Goal: Use online tool/utility: Utilize a website feature to perform a specific function

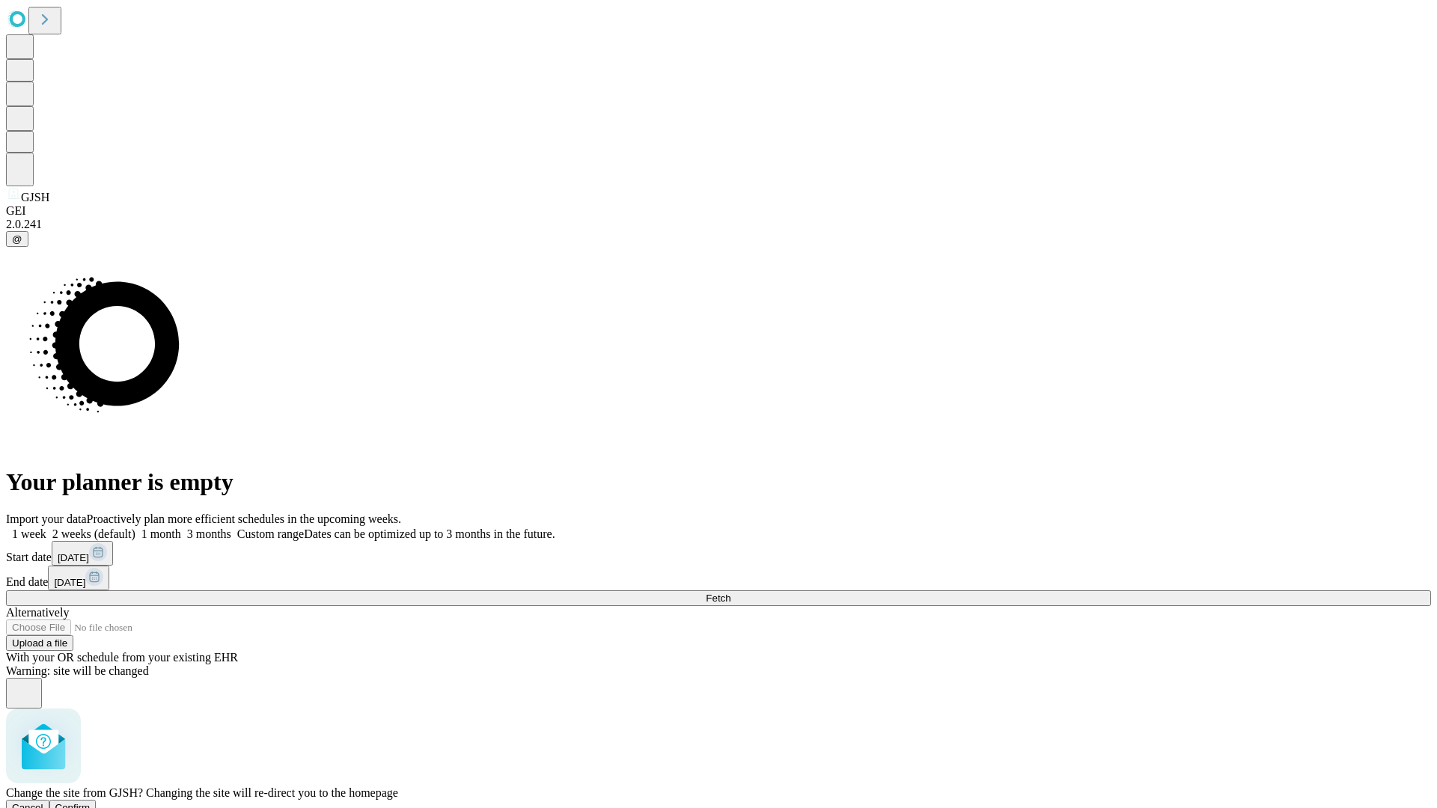
click at [91, 802] on span "Confirm" at bounding box center [72, 807] width 35 height 11
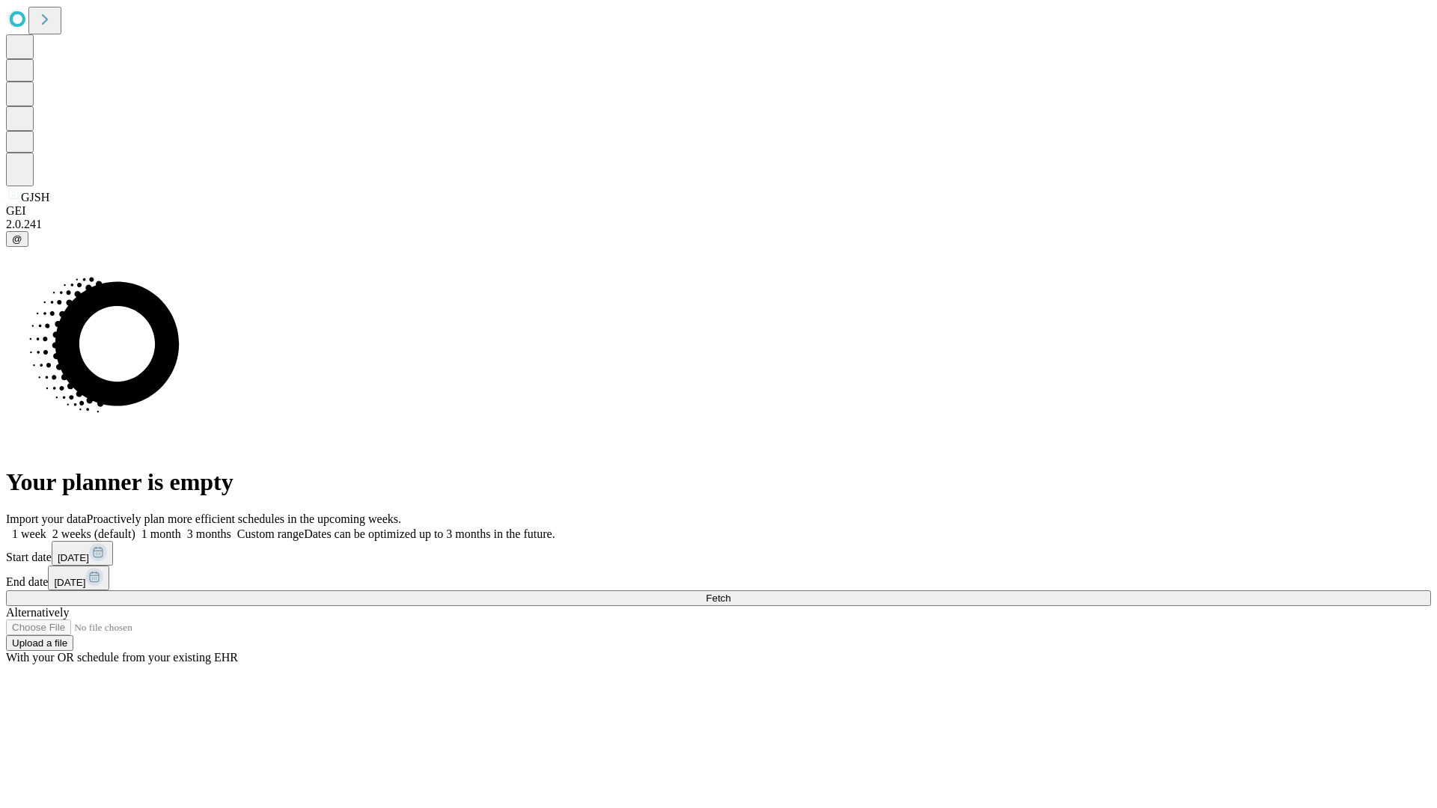
click at [135, 528] on label "2 weeks (default)" at bounding box center [90, 534] width 89 height 13
click at [730, 593] on span "Fetch" at bounding box center [718, 598] width 25 height 11
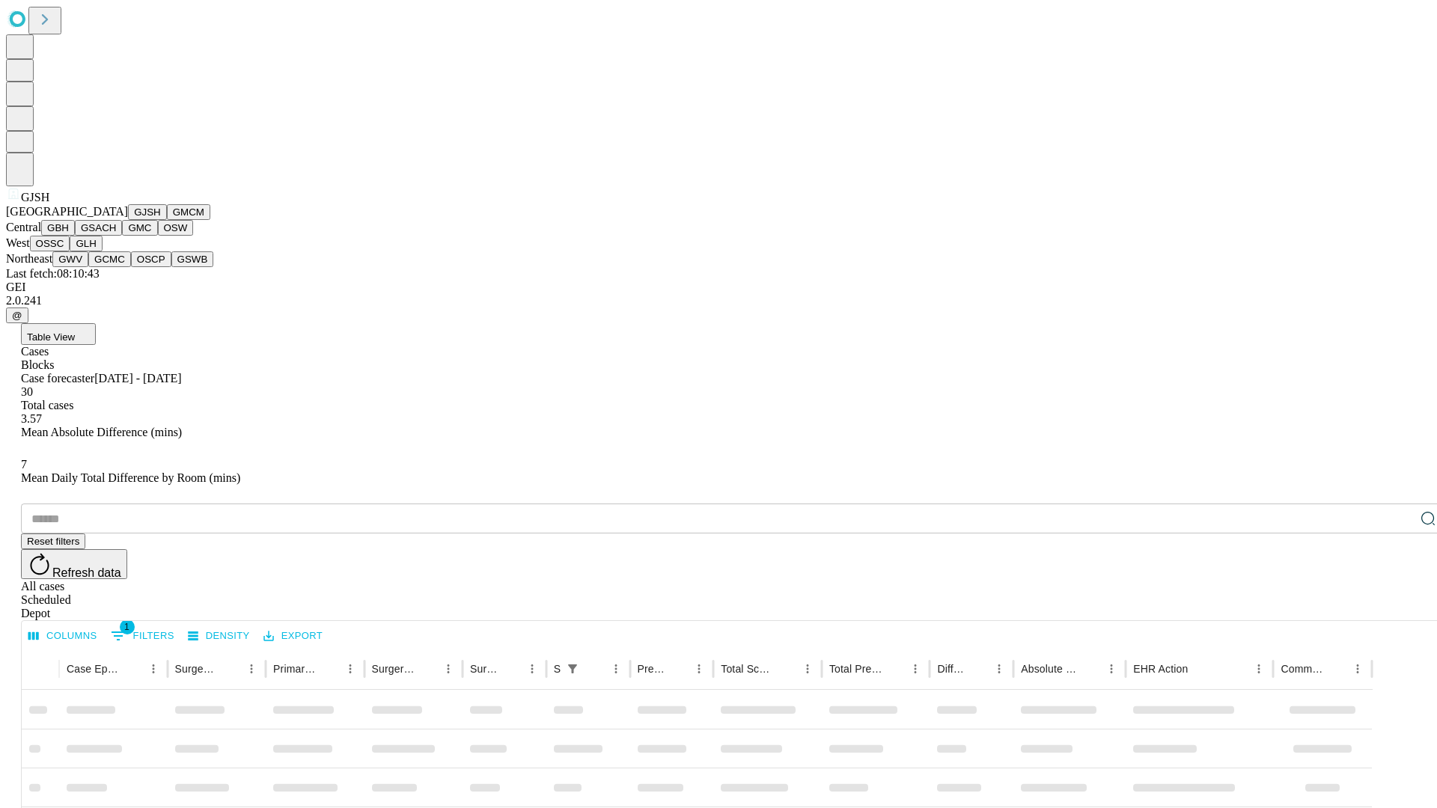
click at [167, 220] on button "GMCM" at bounding box center [188, 212] width 43 height 16
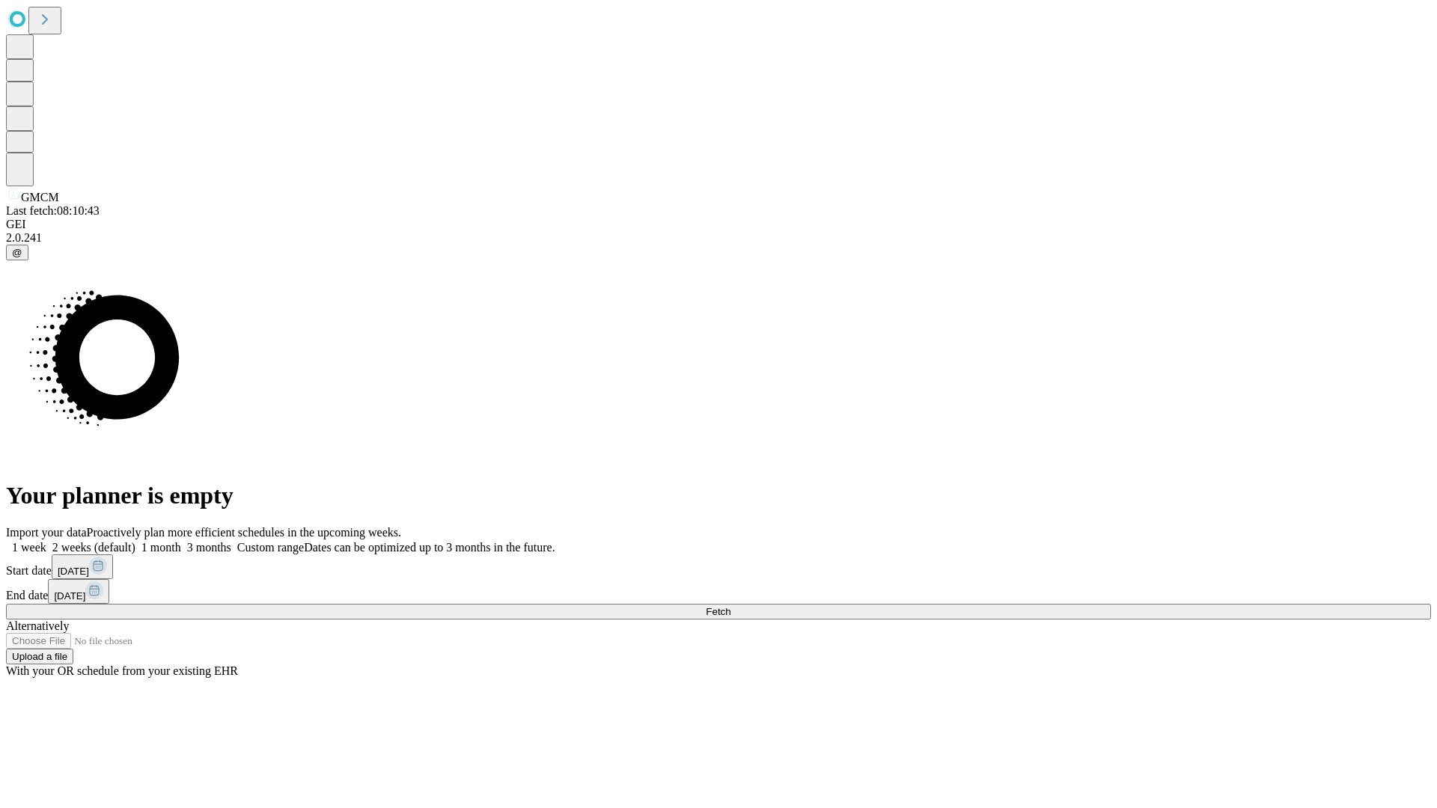
click at [135, 541] on label "2 weeks (default)" at bounding box center [90, 547] width 89 height 13
click at [730, 606] on span "Fetch" at bounding box center [718, 611] width 25 height 11
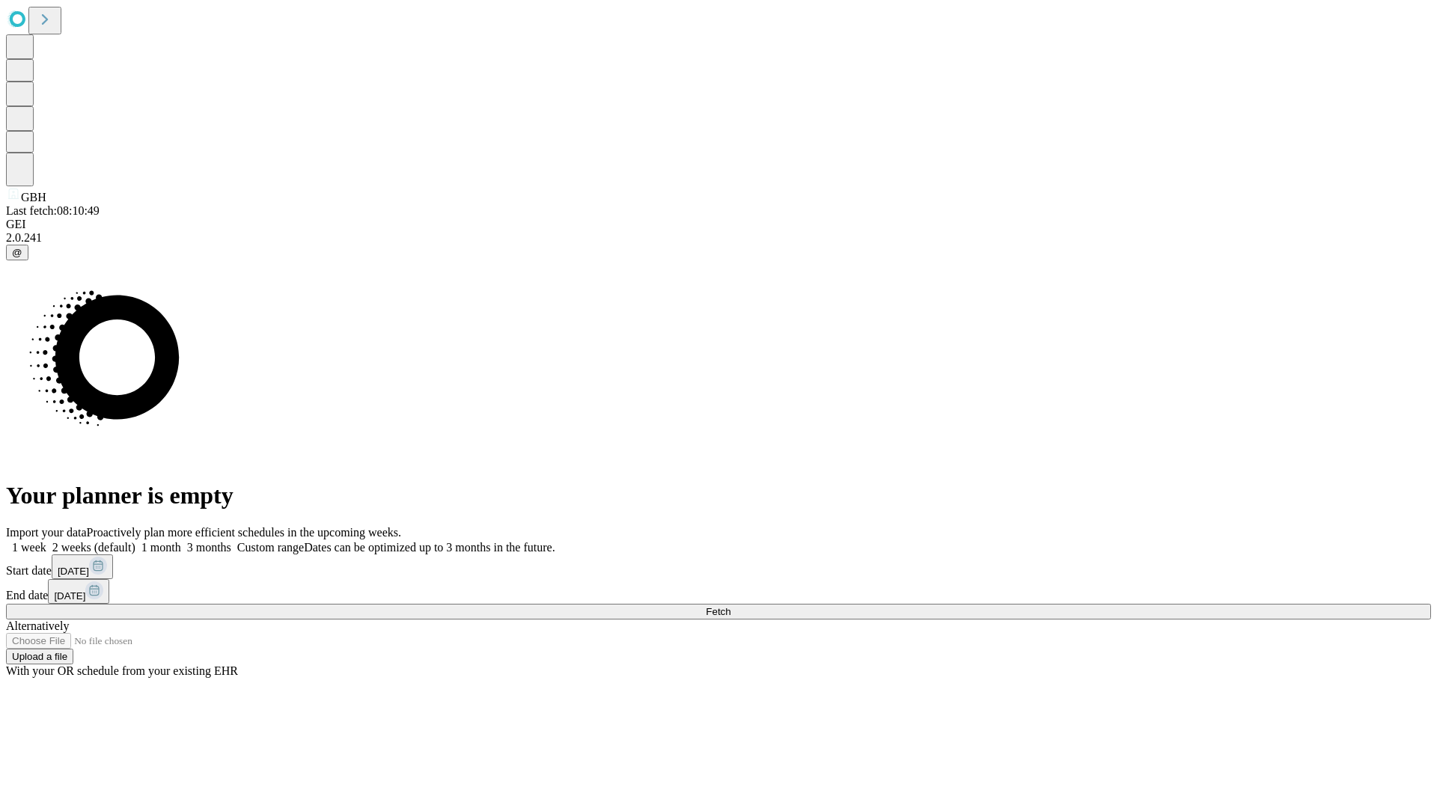
click at [135, 541] on label "2 weeks (default)" at bounding box center [90, 547] width 89 height 13
click at [730, 606] on span "Fetch" at bounding box center [718, 611] width 25 height 11
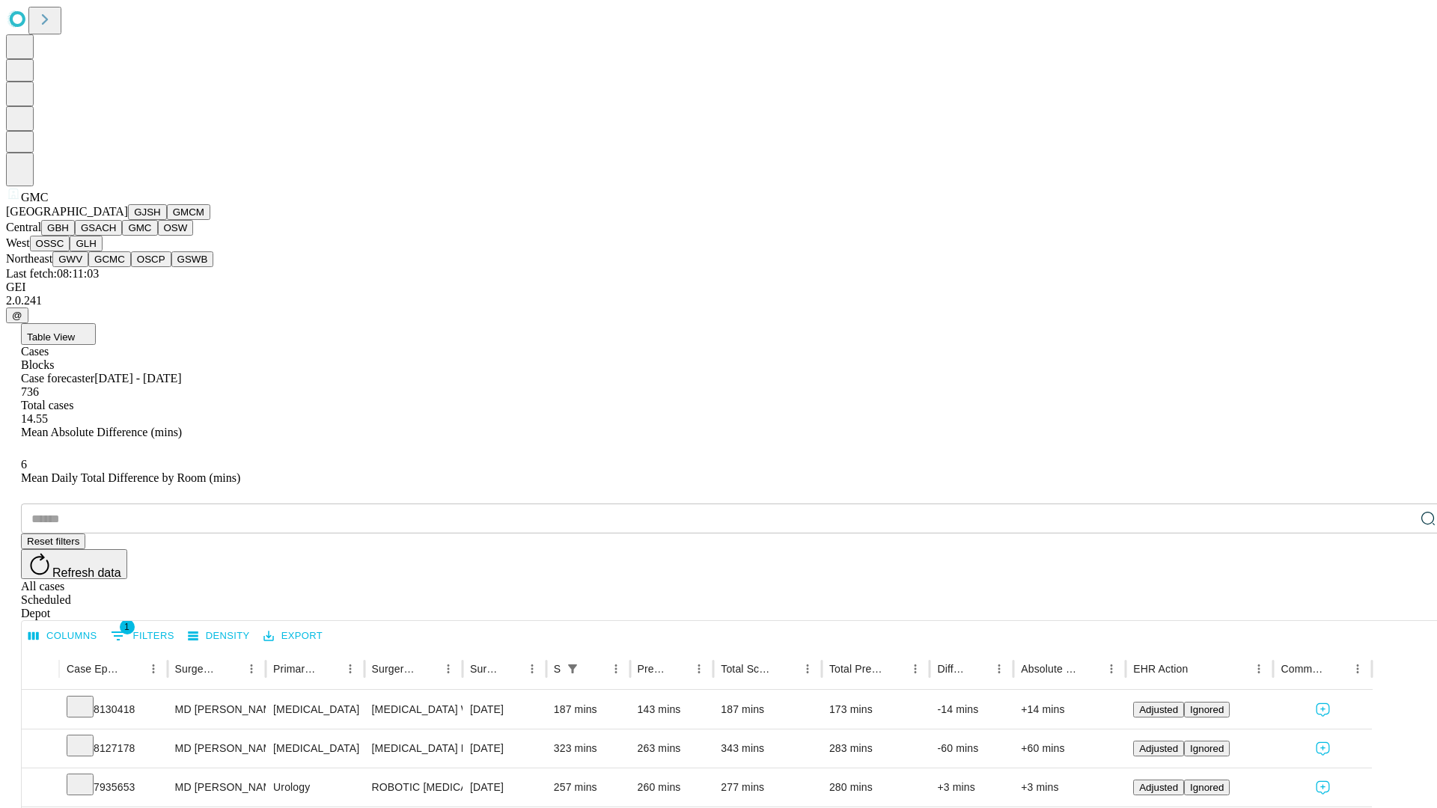
click at [158, 236] on button "OSW" at bounding box center [176, 228] width 36 height 16
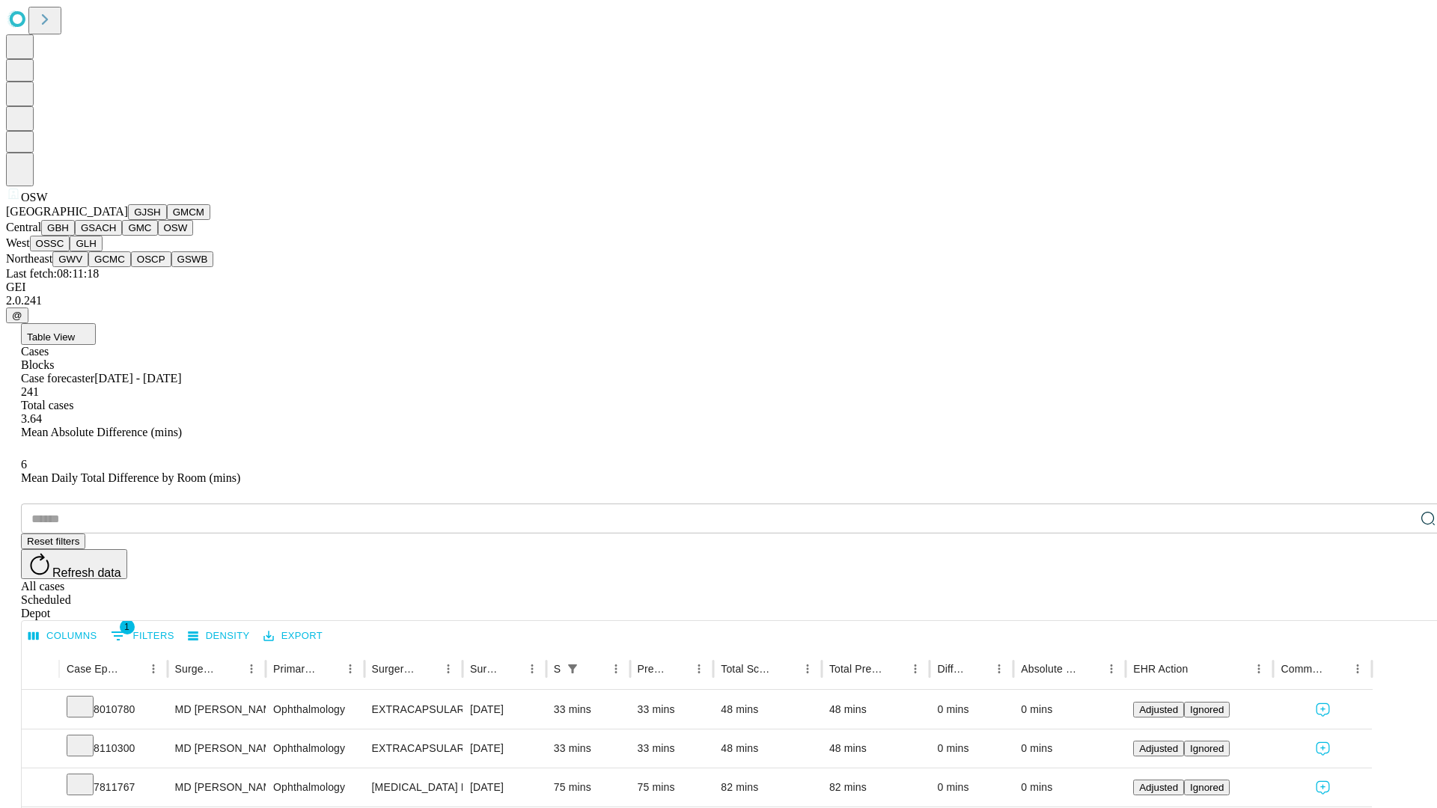
click at [70, 251] on button "OSSC" at bounding box center [50, 244] width 40 height 16
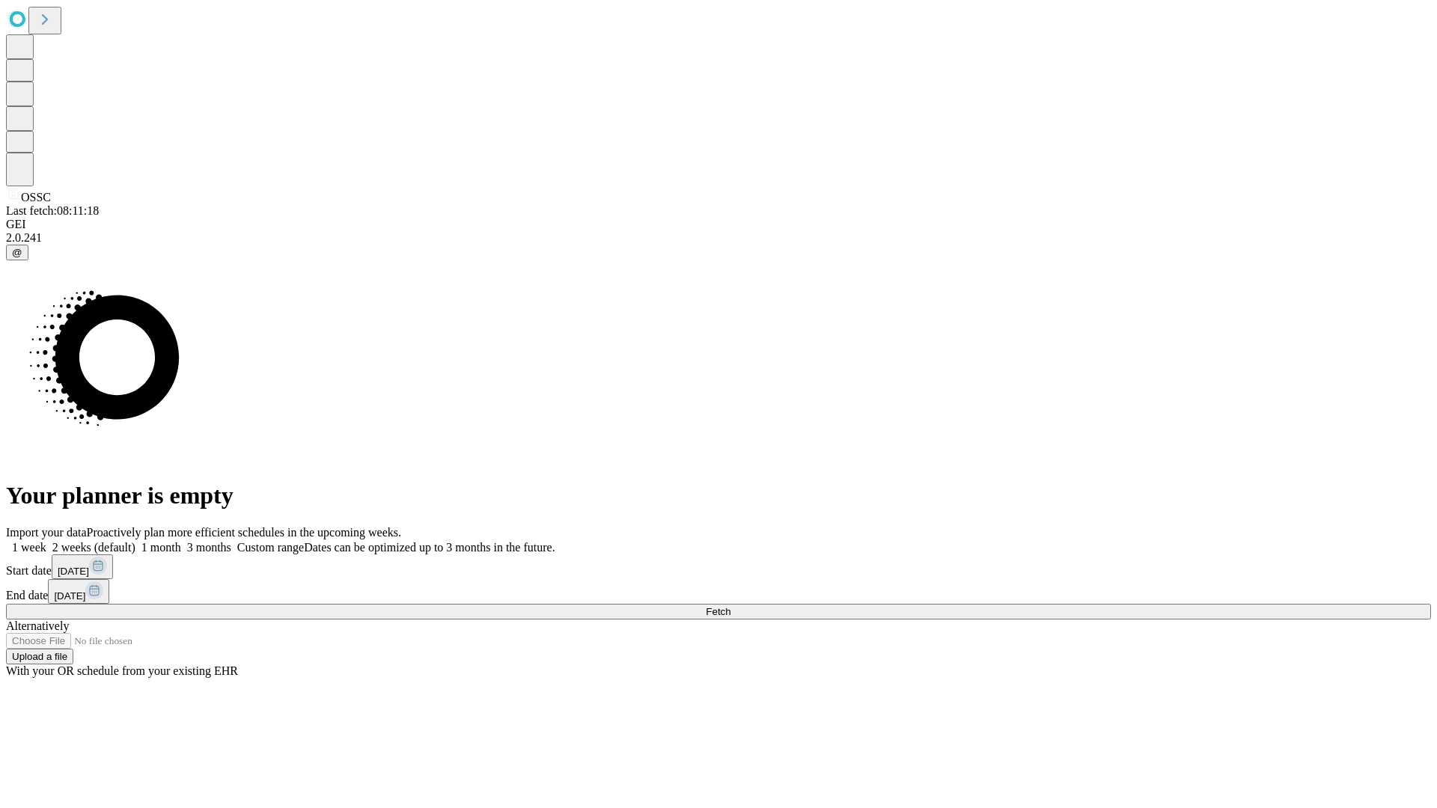
click at [135, 541] on label "2 weeks (default)" at bounding box center [90, 547] width 89 height 13
click at [730, 606] on span "Fetch" at bounding box center [718, 611] width 25 height 11
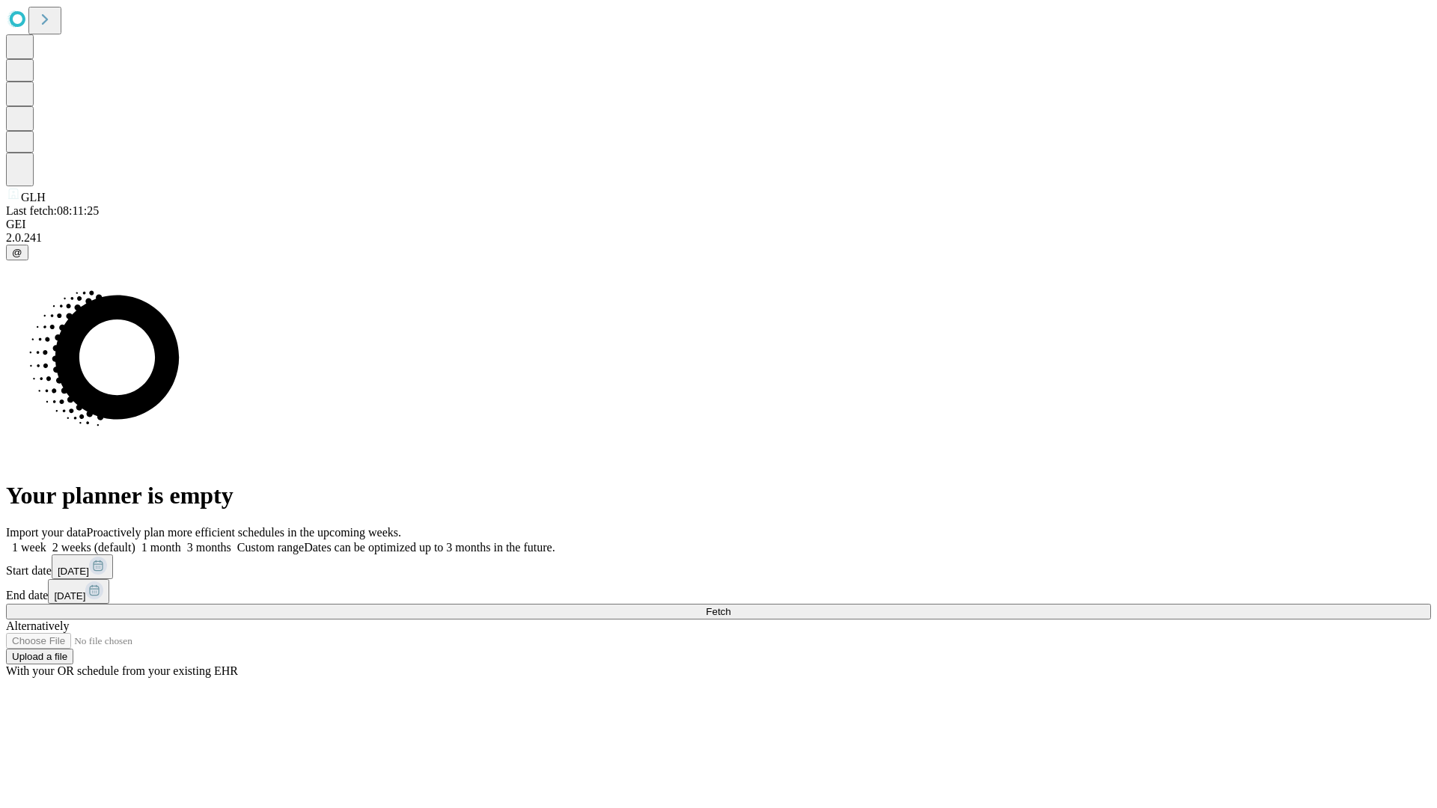
click at [730, 606] on span "Fetch" at bounding box center [718, 611] width 25 height 11
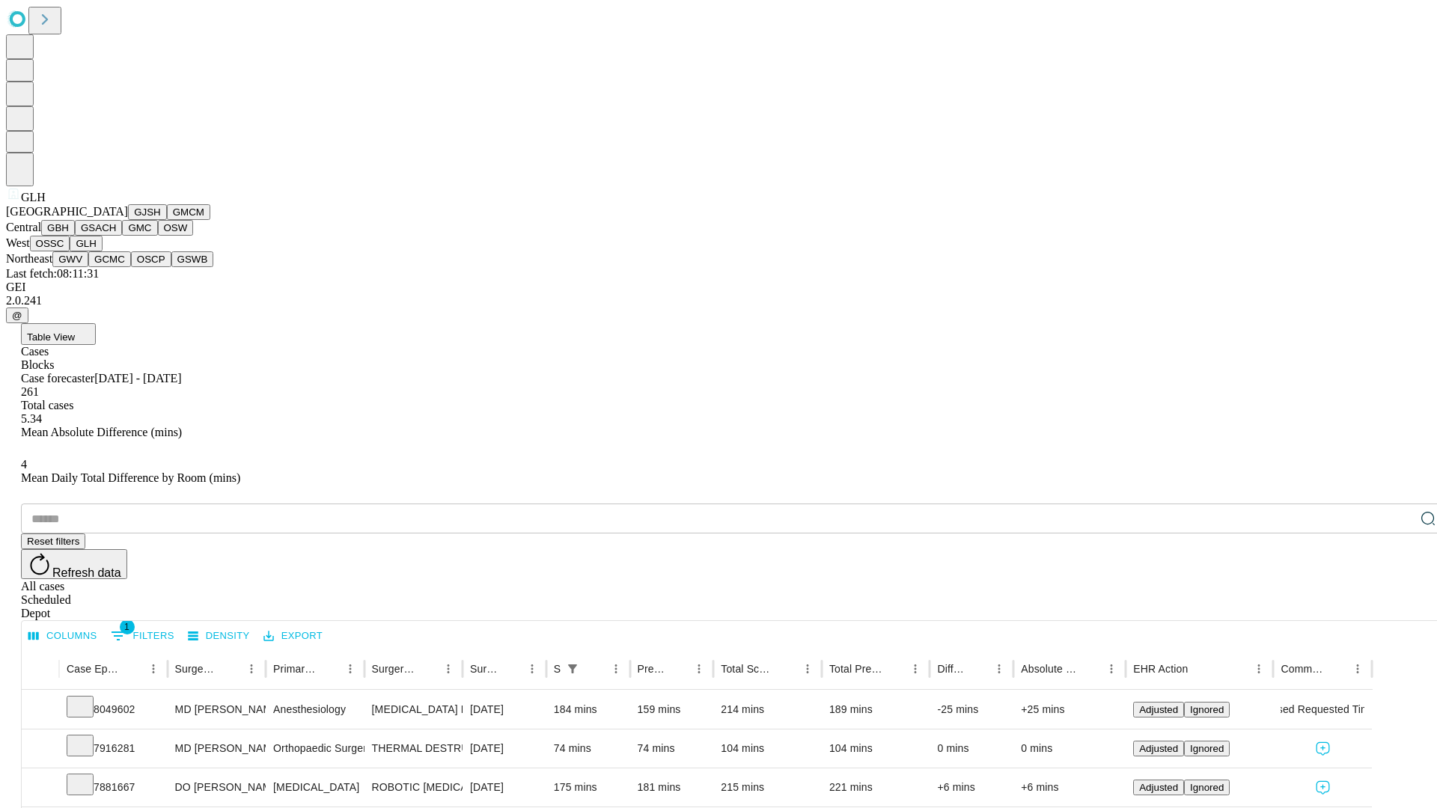
click at [88, 267] on button "GWV" at bounding box center [70, 259] width 36 height 16
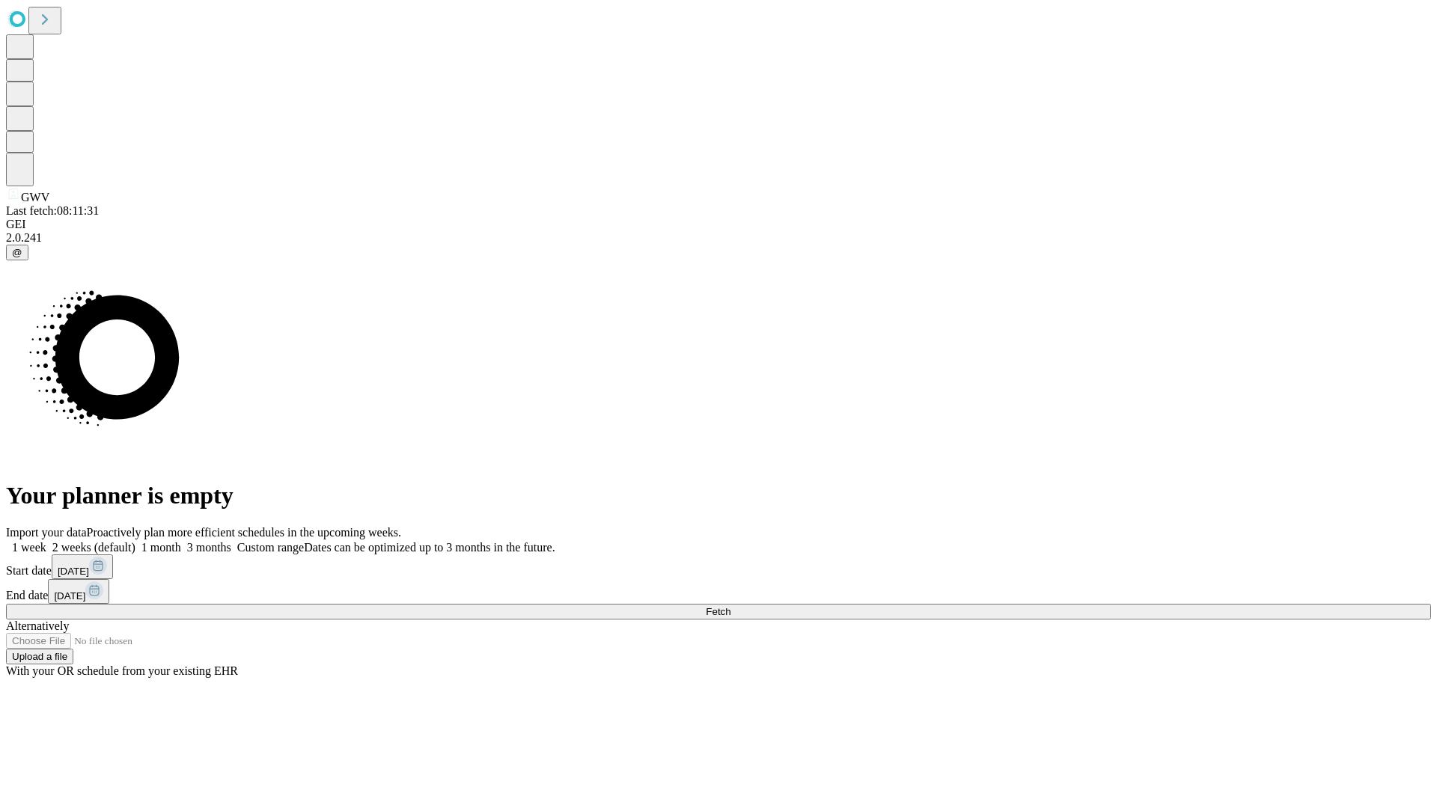
click at [135, 541] on label "2 weeks (default)" at bounding box center [90, 547] width 89 height 13
click at [730, 606] on span "Fetch" at bounding box center [718, 611] width 25 height 11
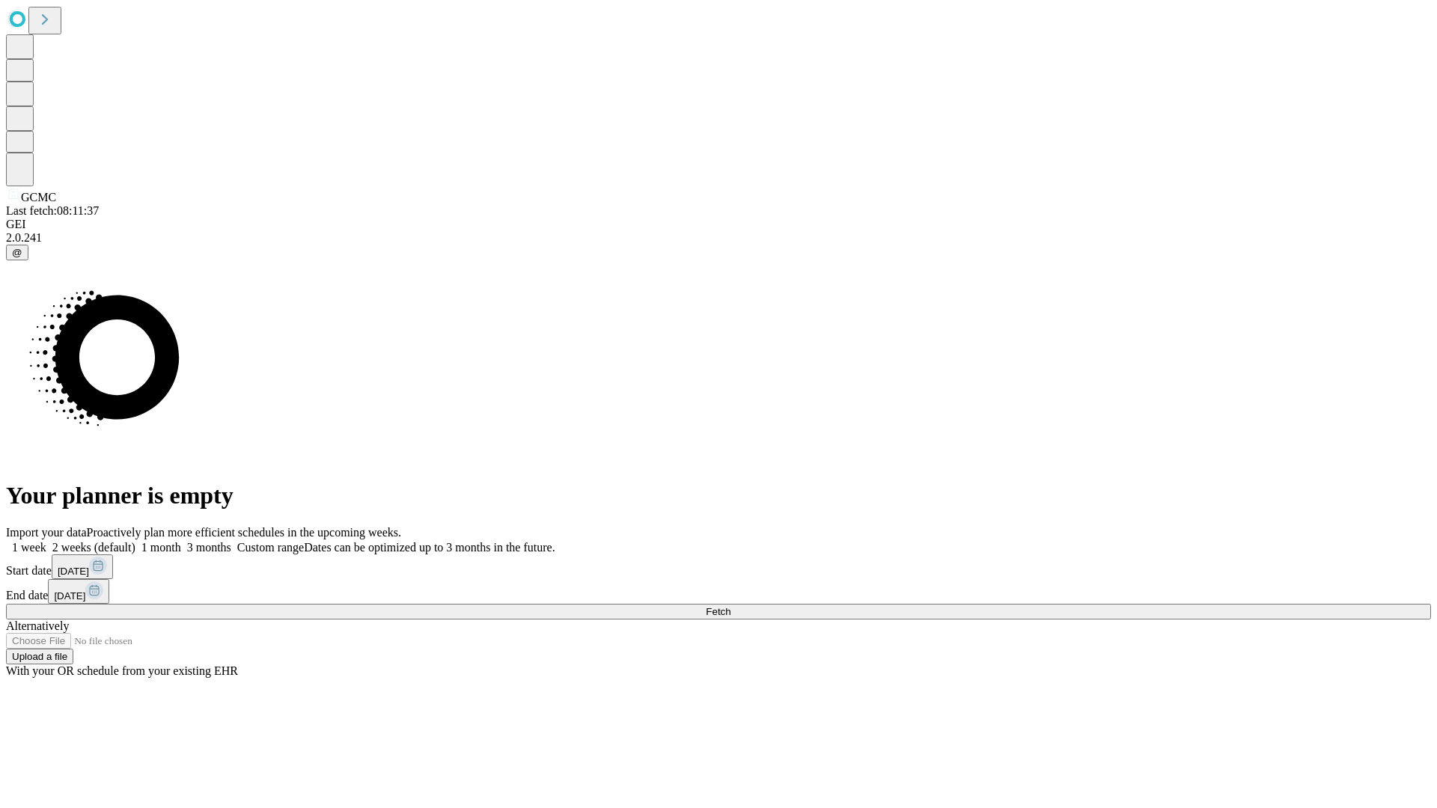
click at [135, 541] on label "2 weeks (default)" at bounding box center [90, 547] width 89 height 13
click at [730, 606] on span "Fetch" at bounding box center [718, 611] width 25 height 11
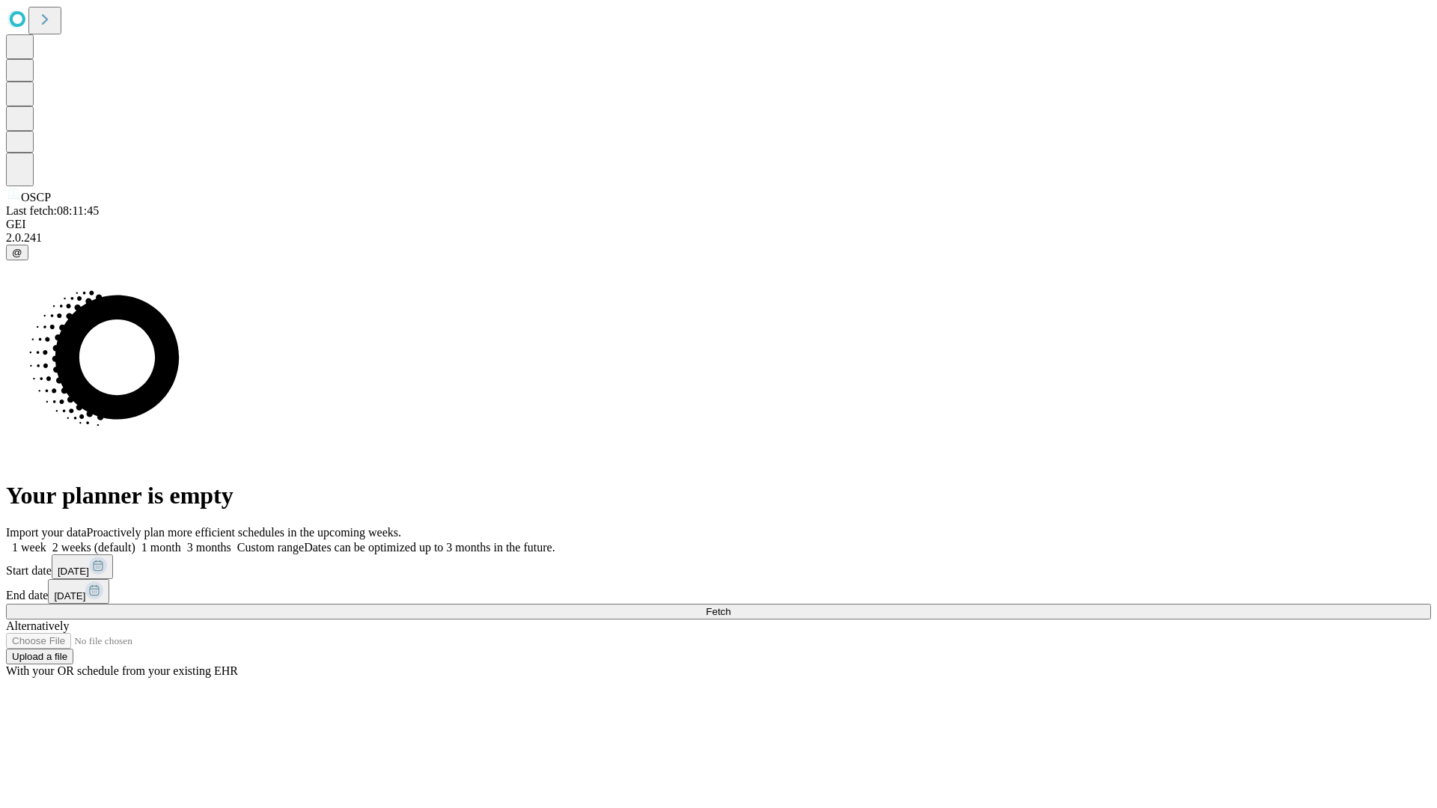
click at [135, 541] on label "2 weeks (default)" at bounding box center [90, 547] width 89 height 13
click at [730, 606] on span "Fetch" at bounding box center [718, 611] width 25 height 11
